Goal: Information Seeking & Learning: Learn about a topic

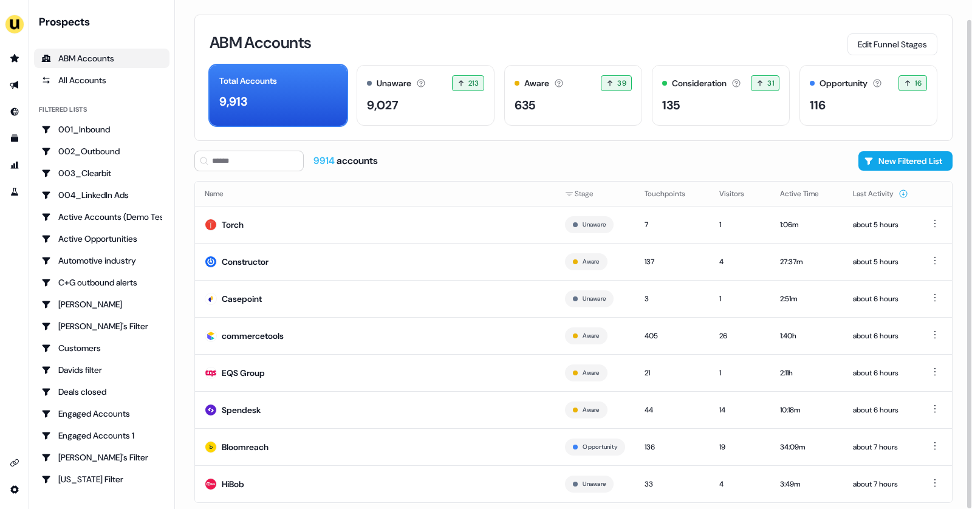
scroll to position [20, 0]
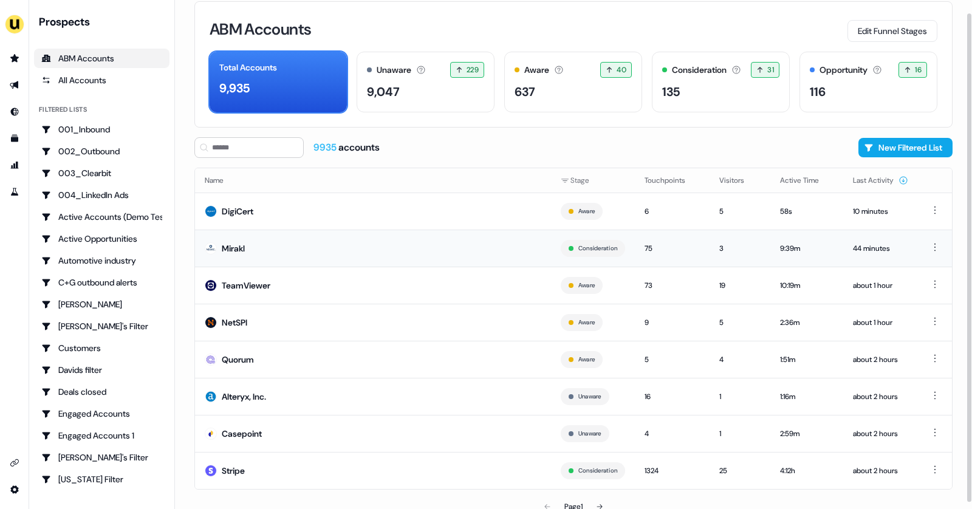
scroll to position [20, 0]
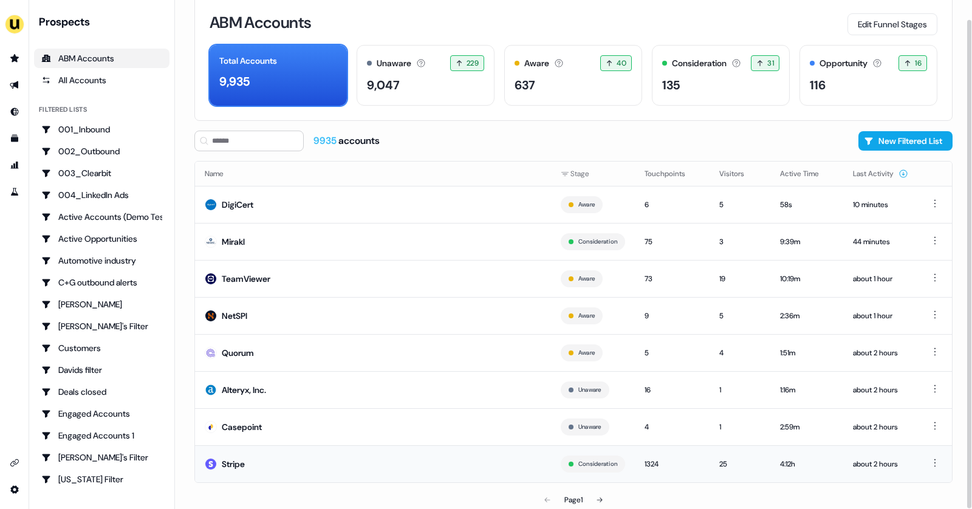
click at [347, 464] on td "Stripe" at bounding box center [373, 463] width 356 height 37
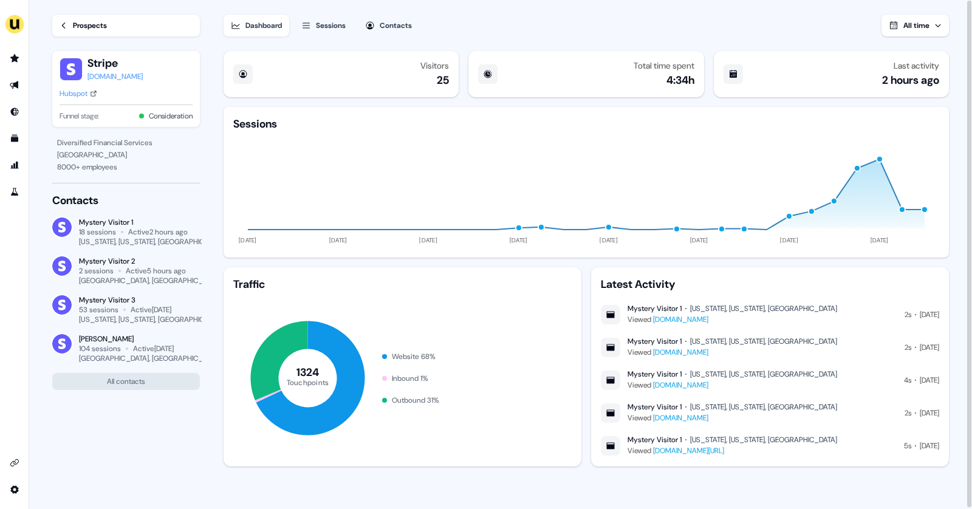
click at [316, 23] on button "Sessions" at bounding box center [323, 26] width 59 height 22
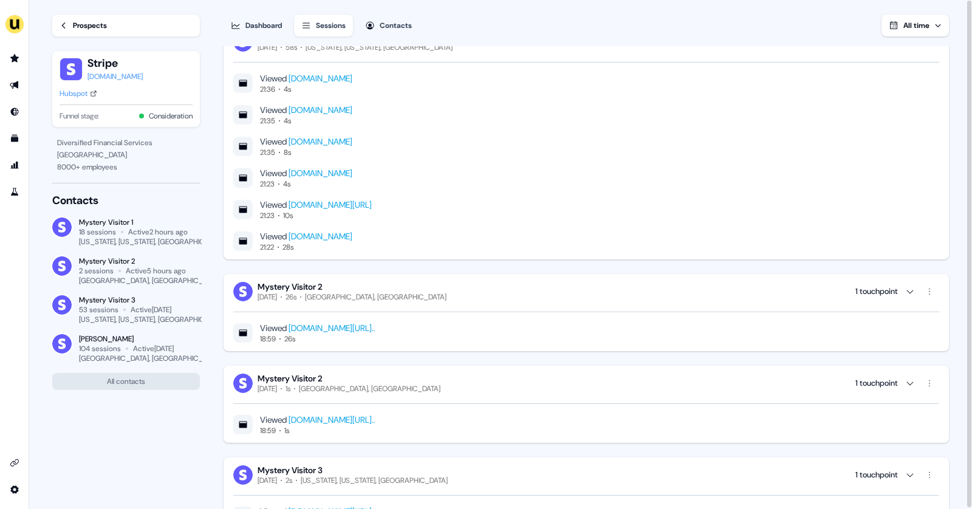
scroll to position [29, 0]
click at [375, 324] on link "[DOMAIN_NAME][URL].." at bounding box center [332, 326] width 87 height 11
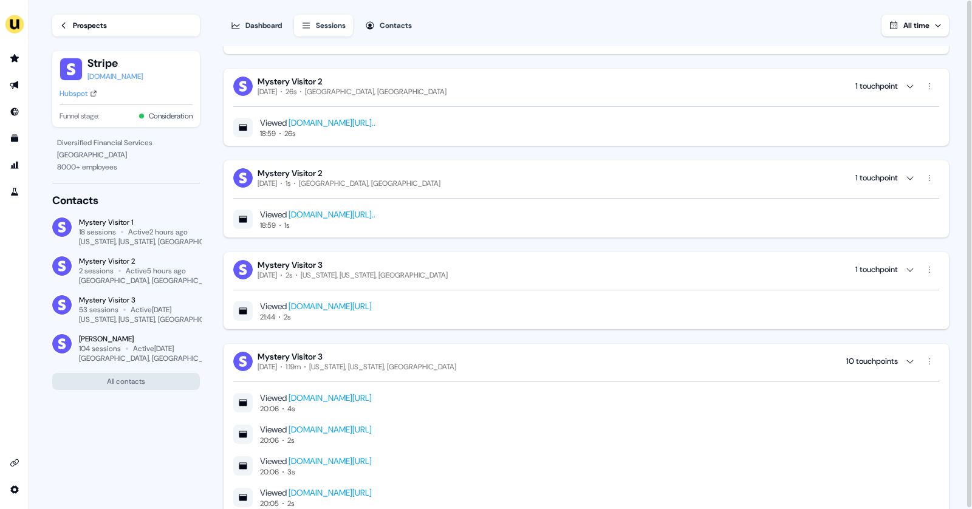
scroll to position [0, 0]
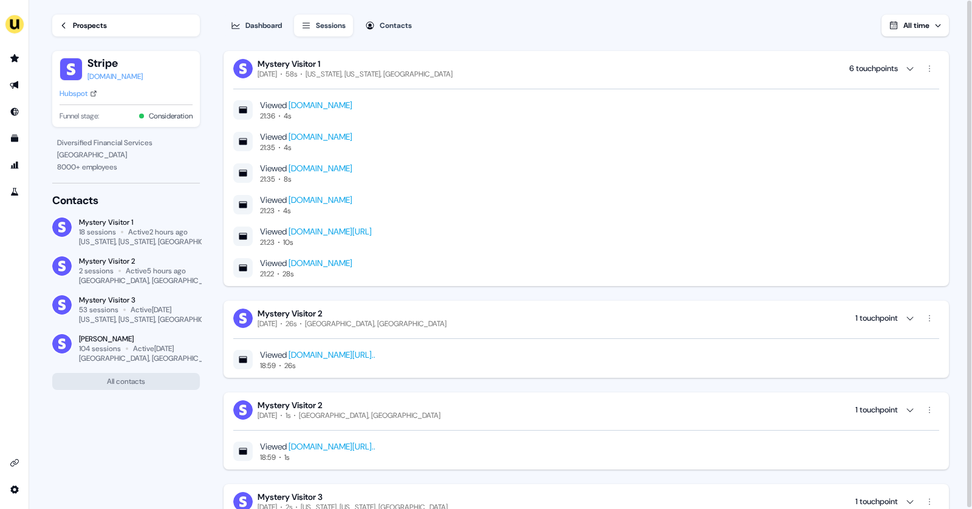
click at [372, 228] on link "[DOMAIN_NAME][URL]" at bounding box center [330, 231] width 83 height 11
click at [17, 57] on icon "Go to prospects" at bounding box center [14, 58] width 9 height 8
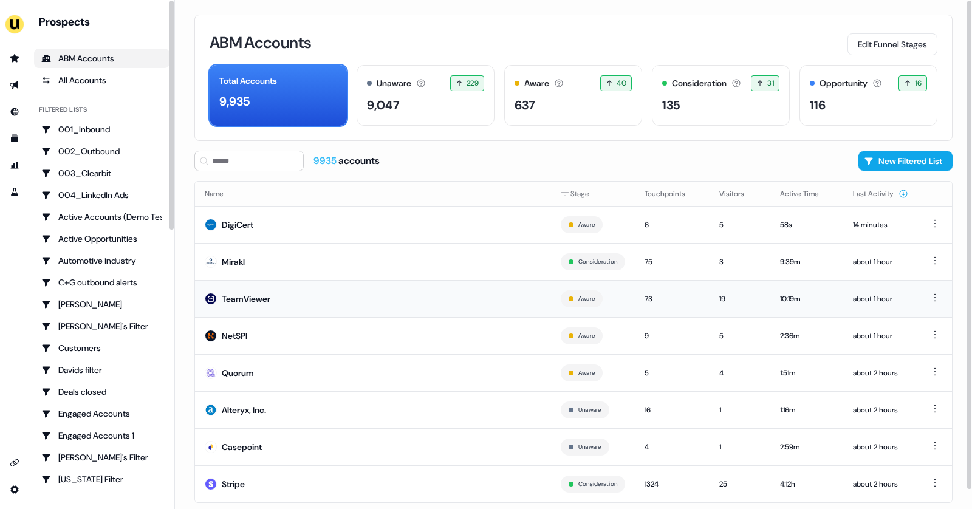
scroll to position [20, 0]
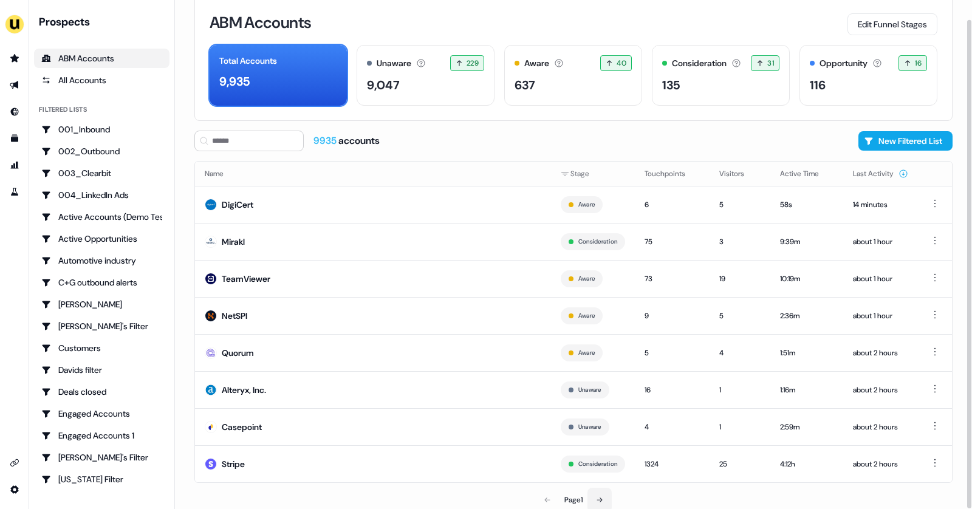
click at [602, 499] on icon at bounding box center [599, 499] width 7 height 7
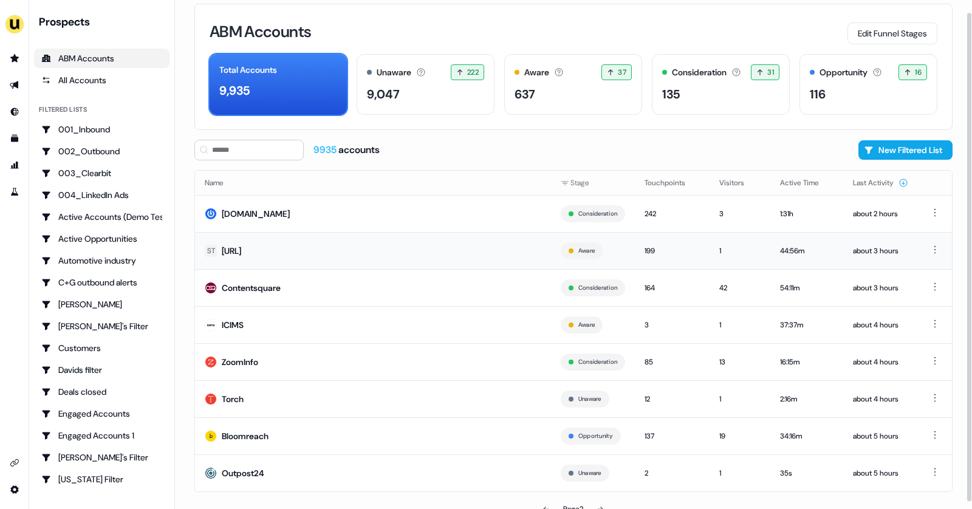
scroll to position [20, 0]
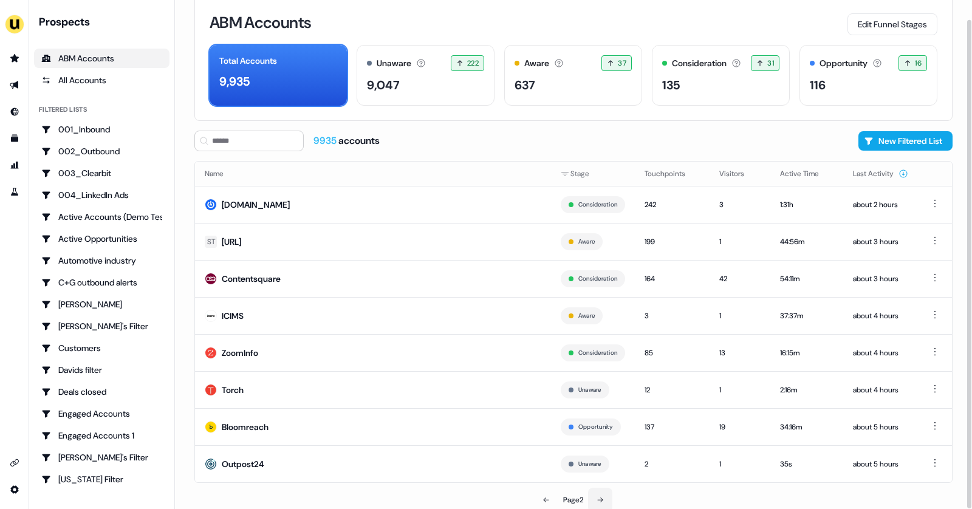
click at [604, 502] on button at bounding box center [600, 500] width 24 height 24
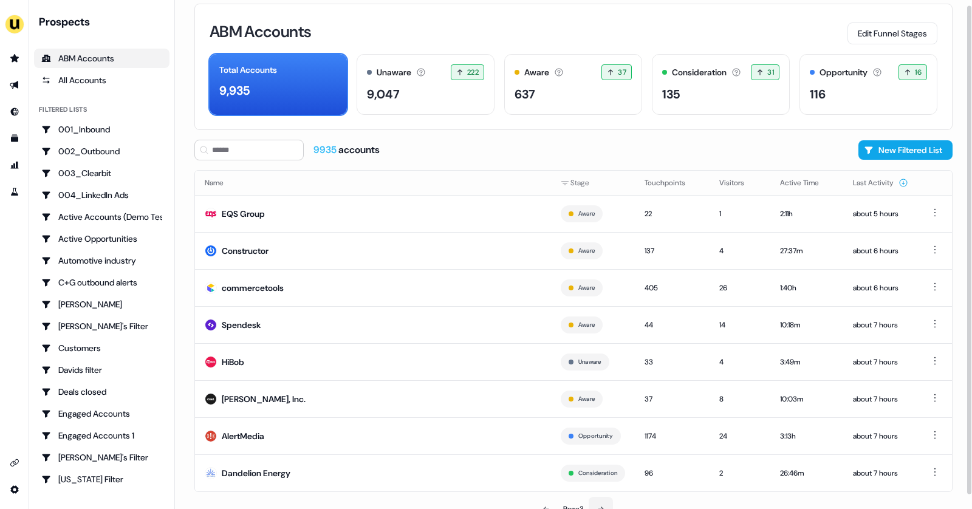
scroll to position [20, 0]
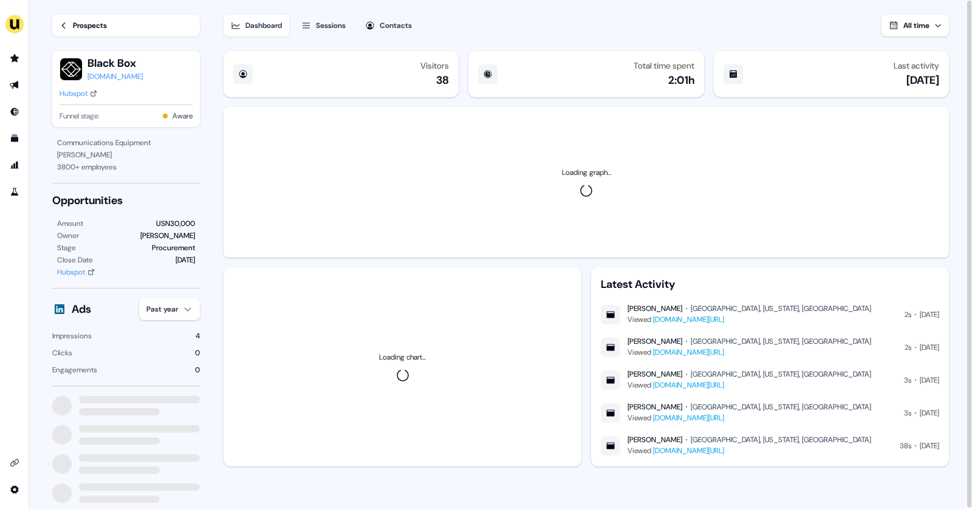
click at [66, 33] on link "Prospects" at bounding box center [126, 26] width 148 height 22
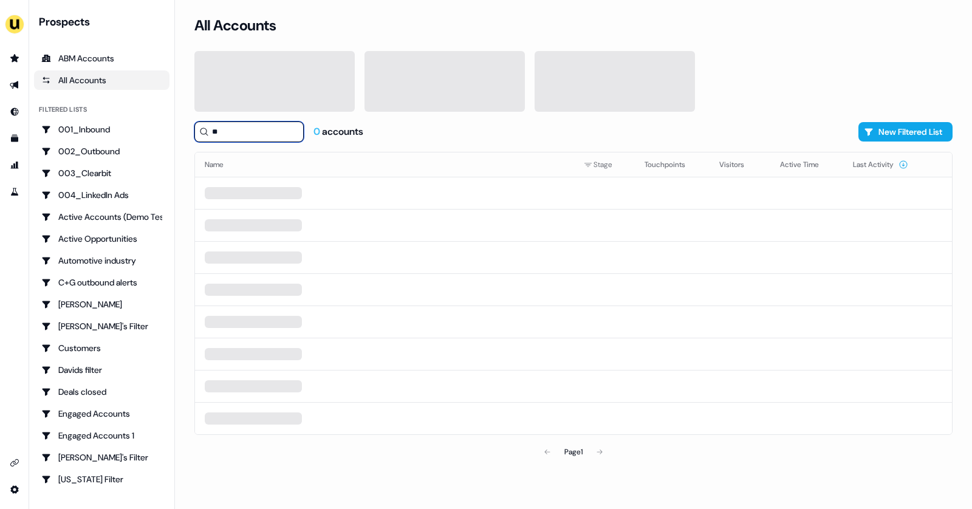
click at [227, 134] on input "**" at bounding box center [248, 131] width 109 height 21
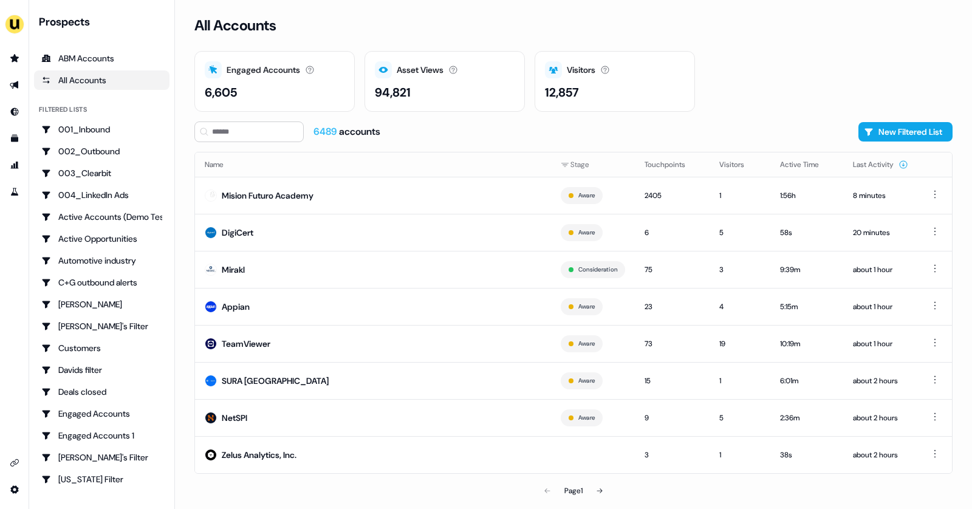
click at [358, 125] on div "6489 accounts" at bounding box center [346, 131] width 67 height 13
click at [12, 63] on icon "Go to prospects" at bounding box center [15, 58] width 10 height 10
